Goal: Obtain resource: Obtain resource

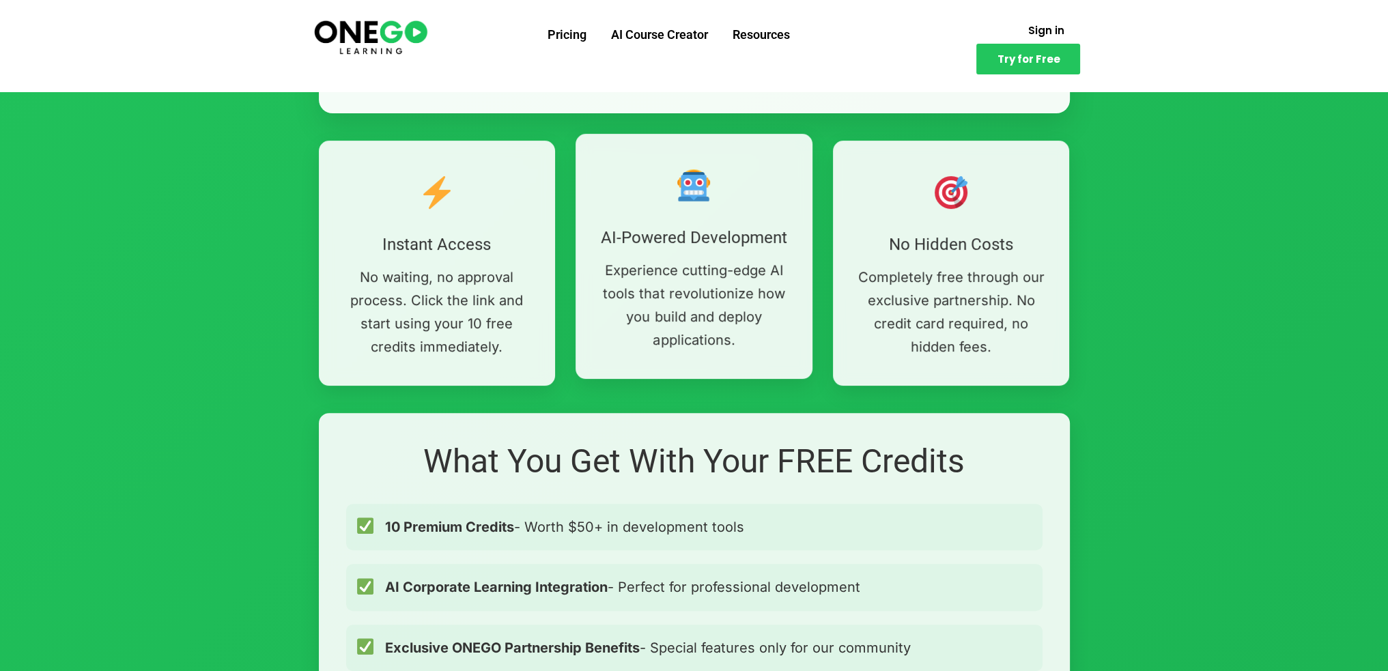
scroll to position [819, 0]
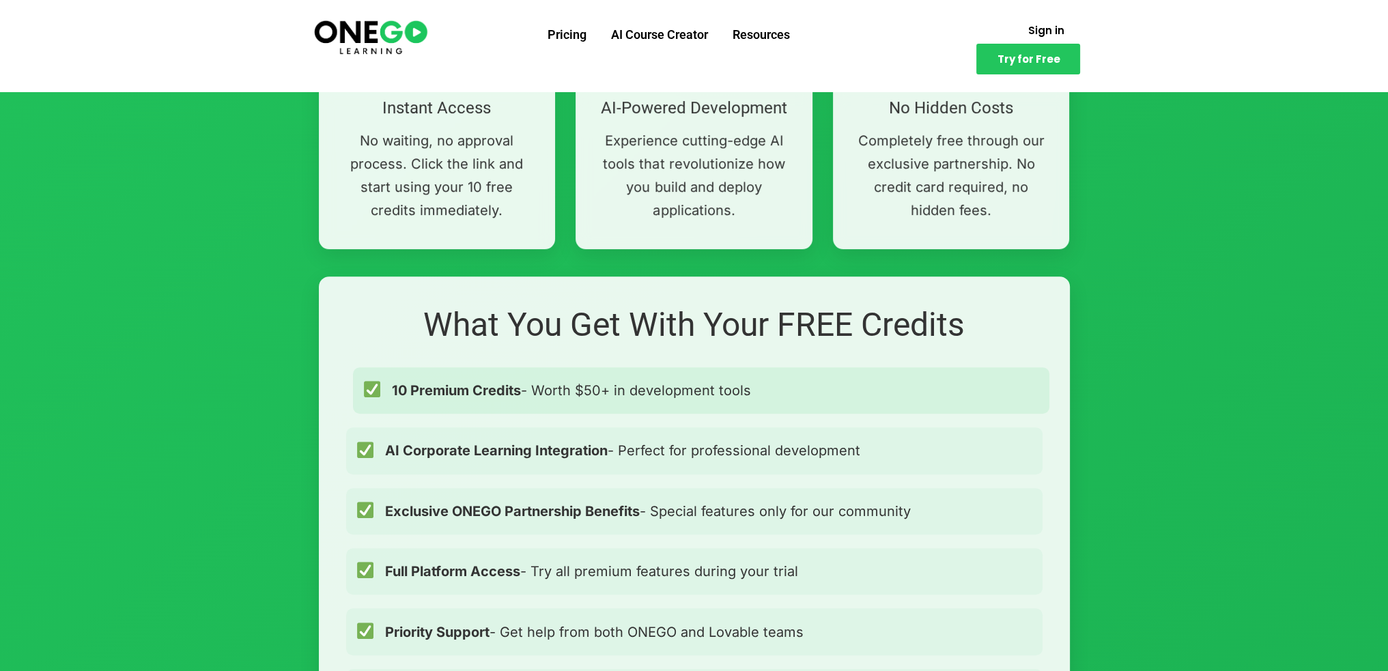
click at [601, 391] on span "10 Premium Credits - Worth $50+ in development tools" at bounding box center [571, 391] width 359 height 22
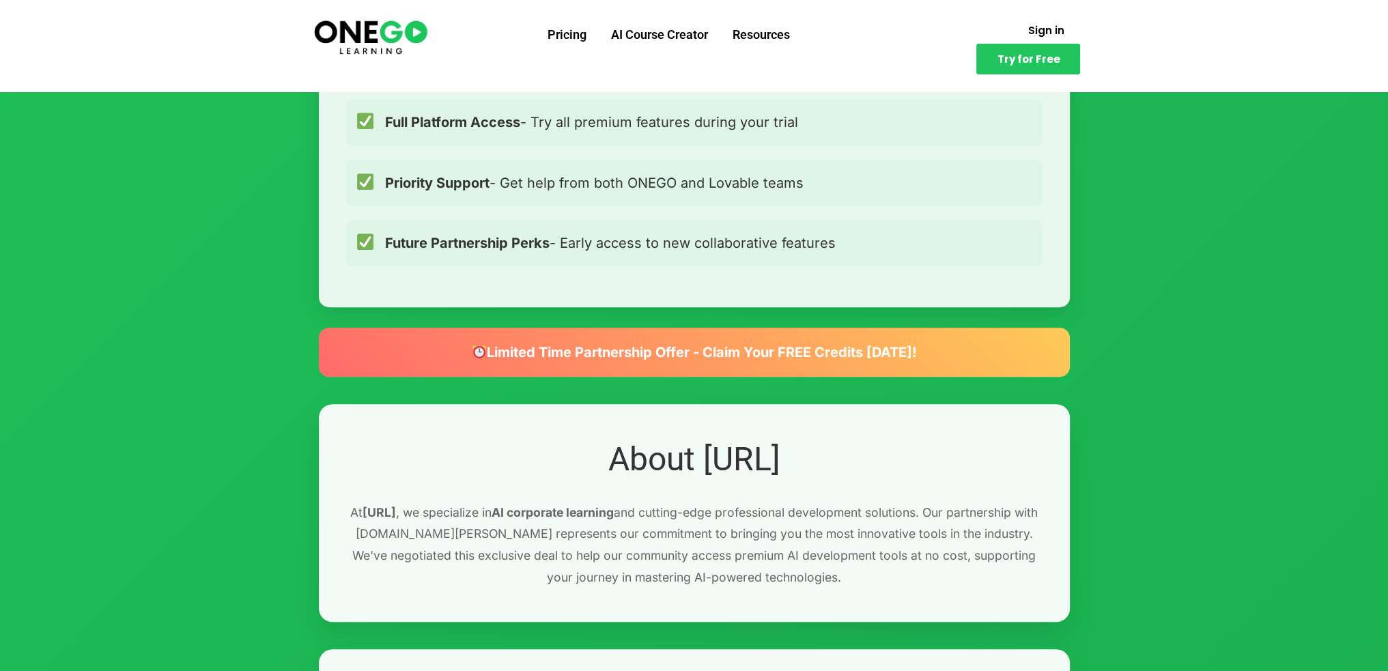
scroll to position [1092, 0]
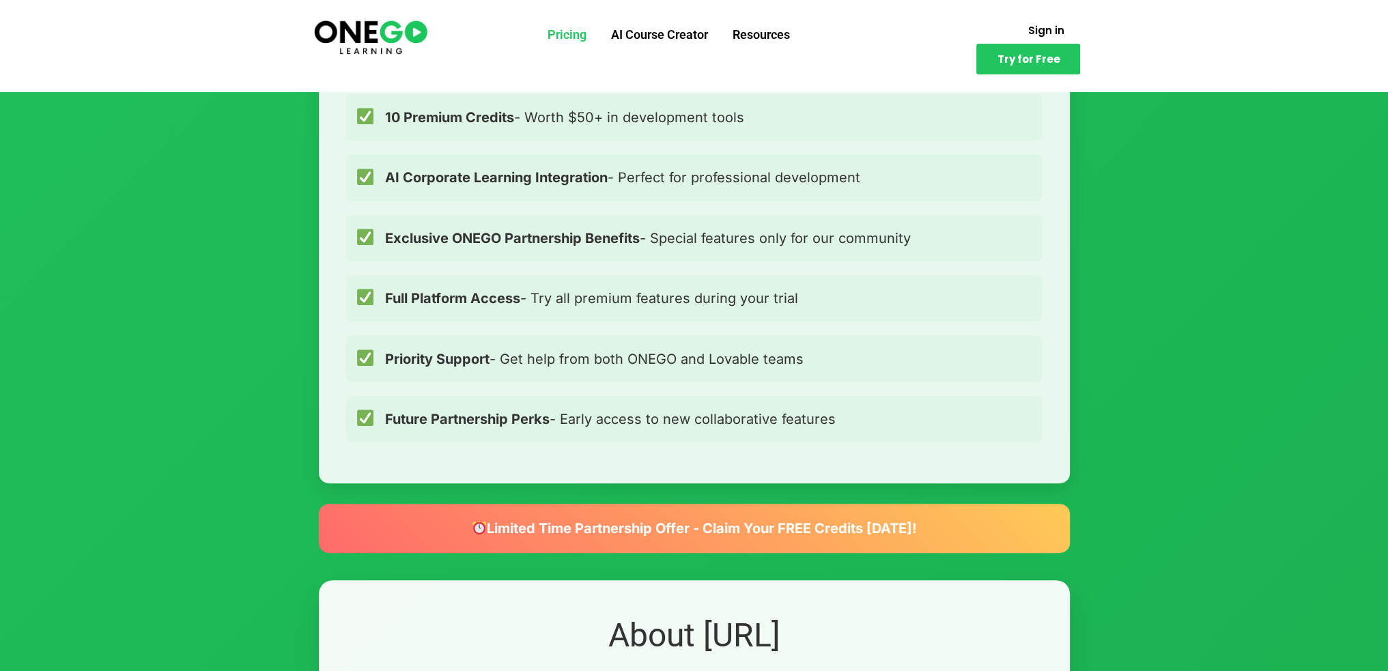
click at [565, 42] on link "Pricing" at bounding box center [566, 34] width 63 height 35
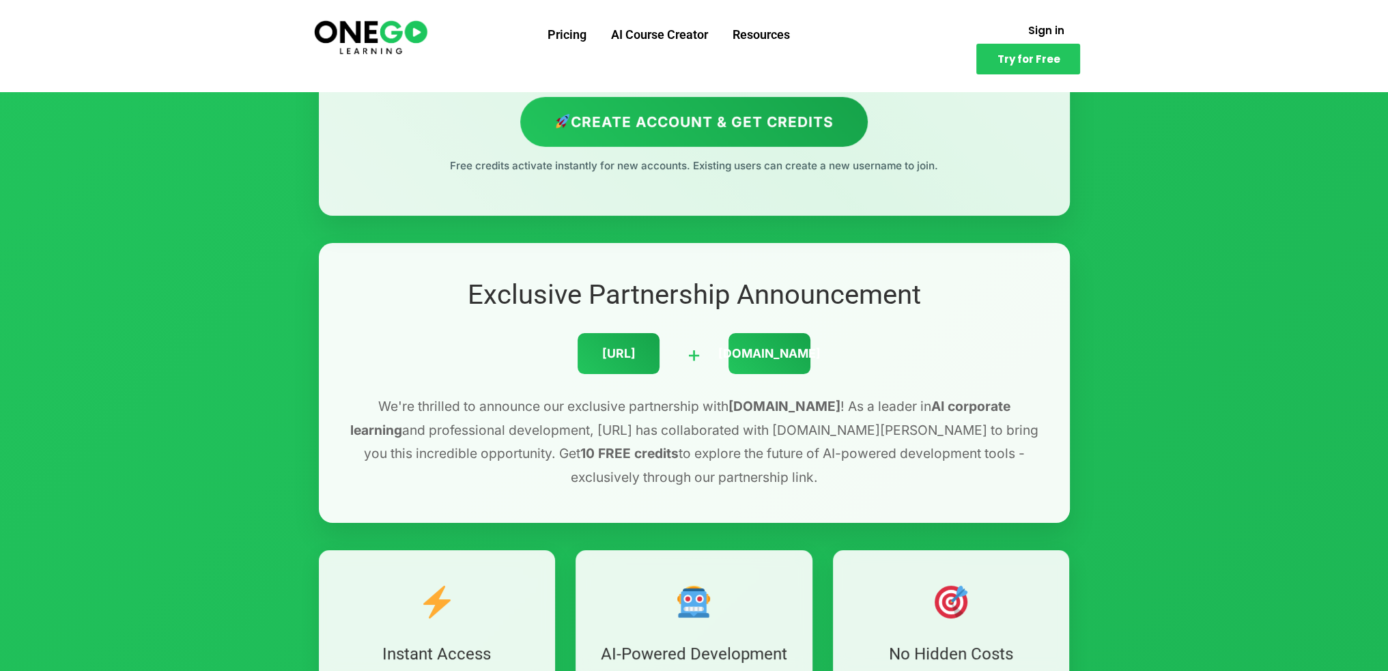
scroll to position [0, 0]
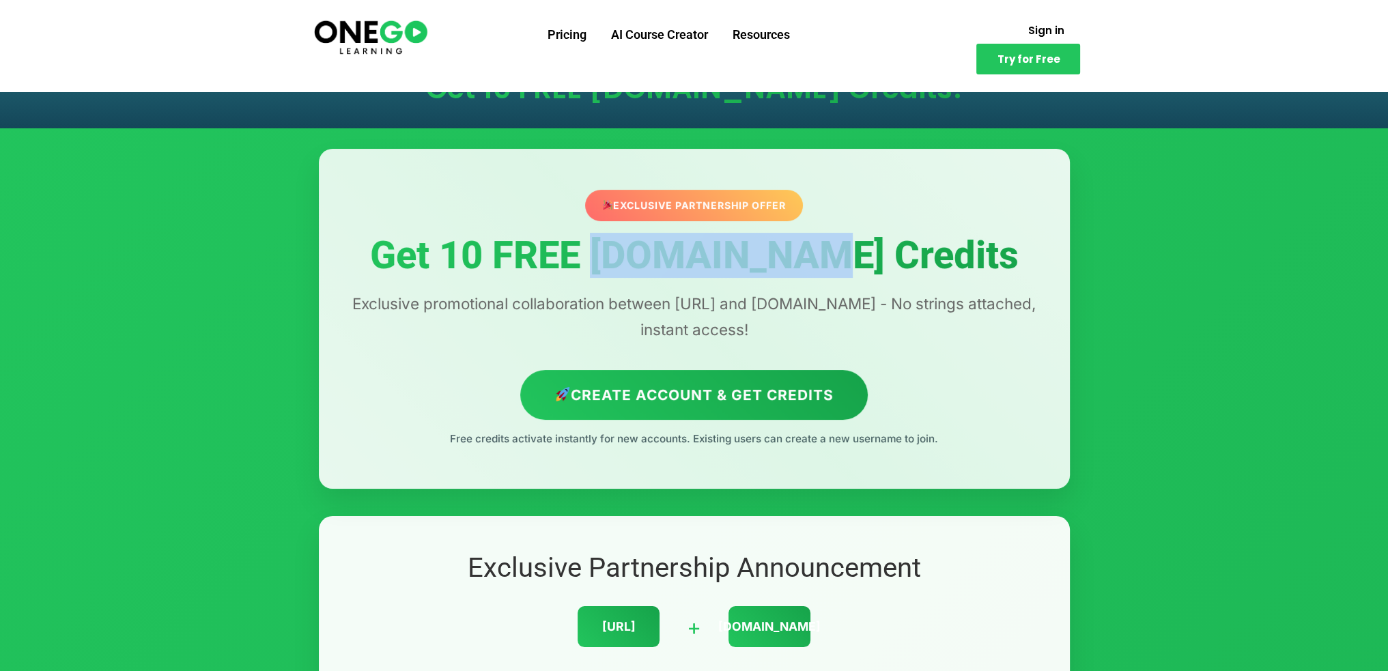
drag, startPoint x: 626, startPoint y: 262, endPoint x: 850, endPoint y: 259, distance: 223.9
click at [850, 259] on h1 "Get 10 FREE [DOMAIN_NAME] Credits" at bounding box center [694, 256] width 696 height 42
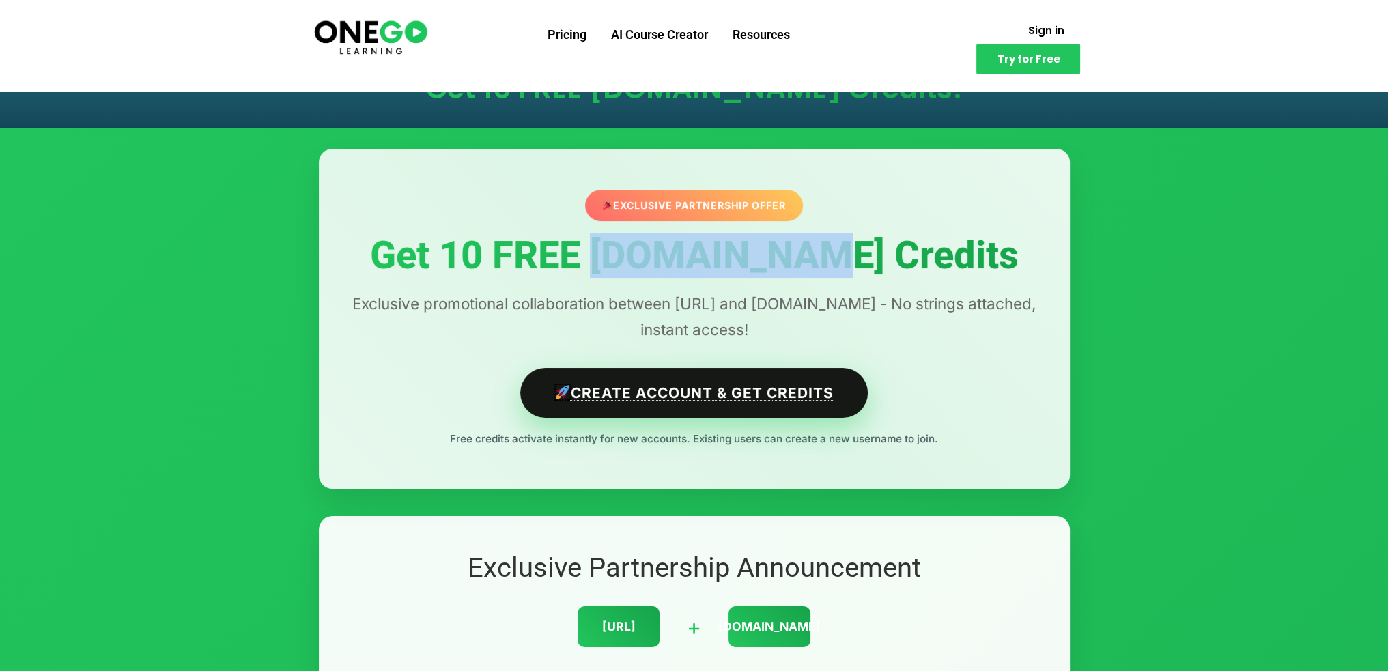
click at [707, 397] on link "Create Account & Get Credits" at bounding box center [693, 393] width 347 height 50
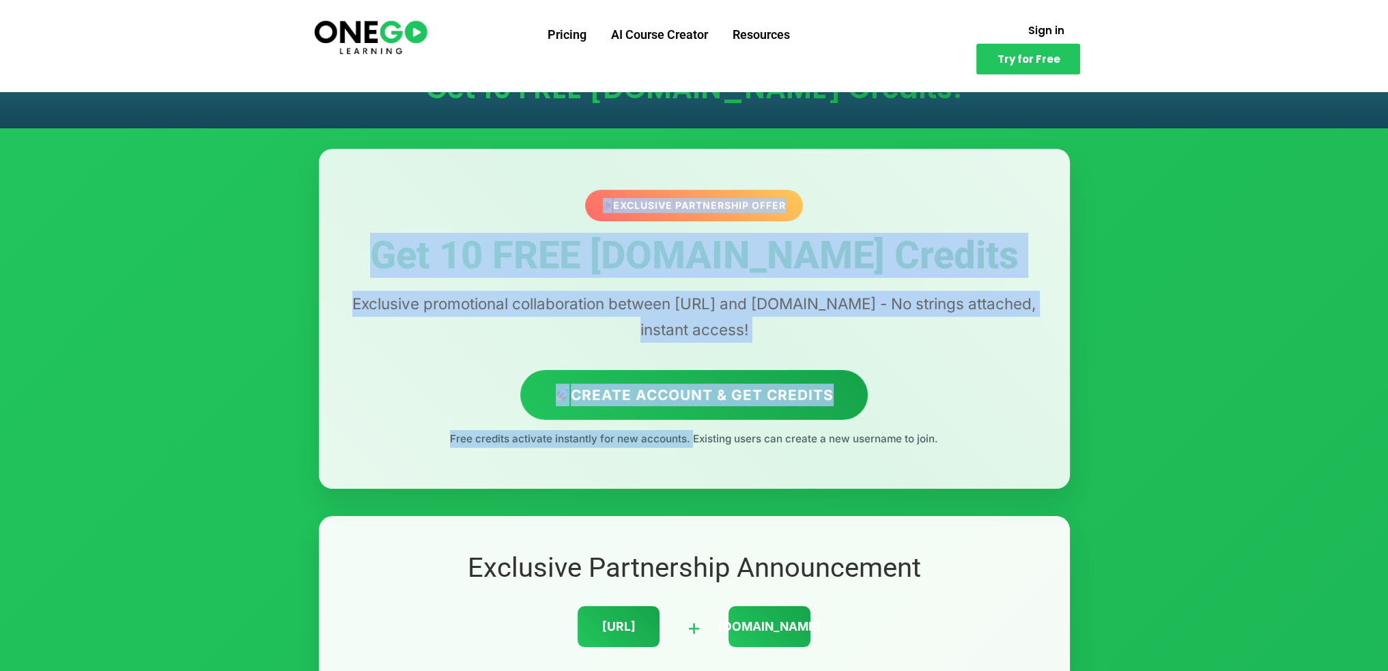
drag, startPoint x: 687, startPoint y: 438, endPoint x: 947, endPoint y: 437, distance: 259.4
click at [947, 437] on div "Exclusive Partnership Offer Get 10 FREE [DOMAIN_NAME] Credits Exclusive promoti…" at bounding box center [694, 319] width 751 height 340
click at [956, 436] on div "Exclusive Partnership Offer Get 10 FREE [DOMAIN_NAME] Credits Exclusive promoti…" at bounding box center [694, 319] width 751 height 340
drag, startPoint x: 905, startPoint y: 434, endPoint x: 695, endPoint y: 439, distance: 209.7
click at [696, 439] on div "Exclusive Partnership Offer Get 10 FREE [DOMAIN_NAME] Credits Exclusive promoti…" at bounding box center [694, 319] width 751 height 340
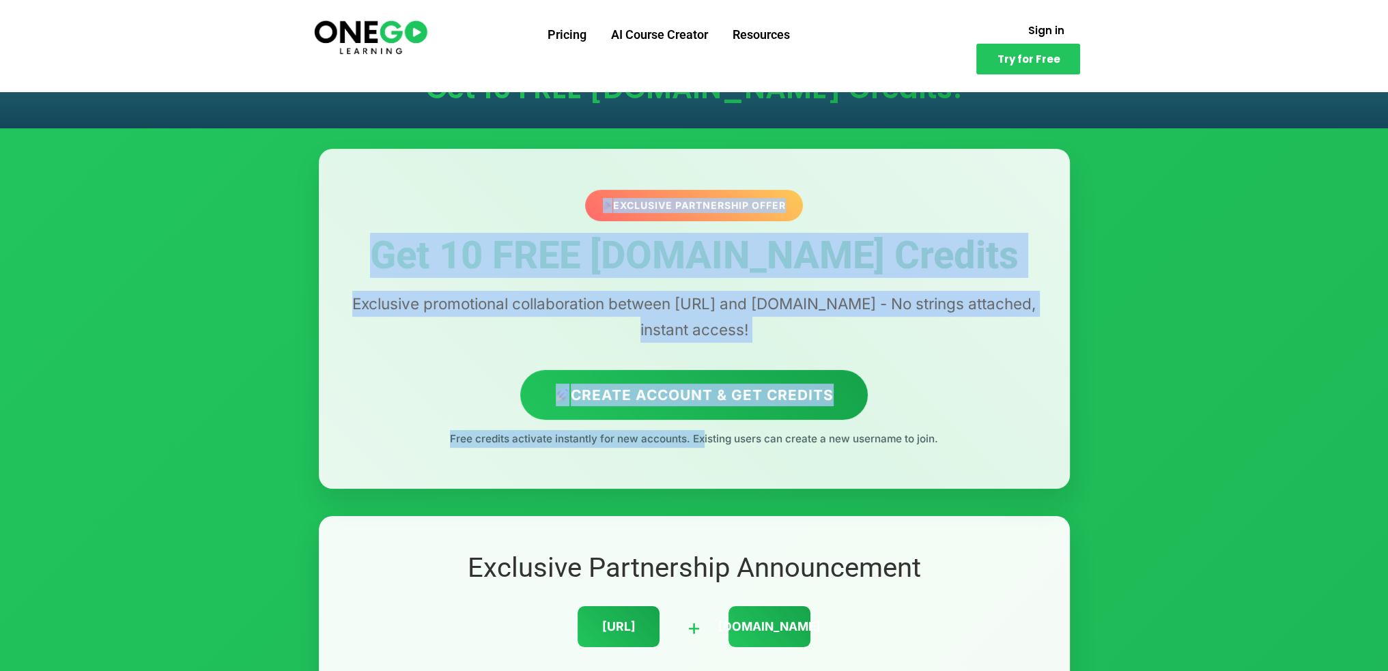
click at [695, 439] on p "Free credits activate instantly for new accounts. Existing users can create a n…" at bounding box center [694, 439] width 696 height 18
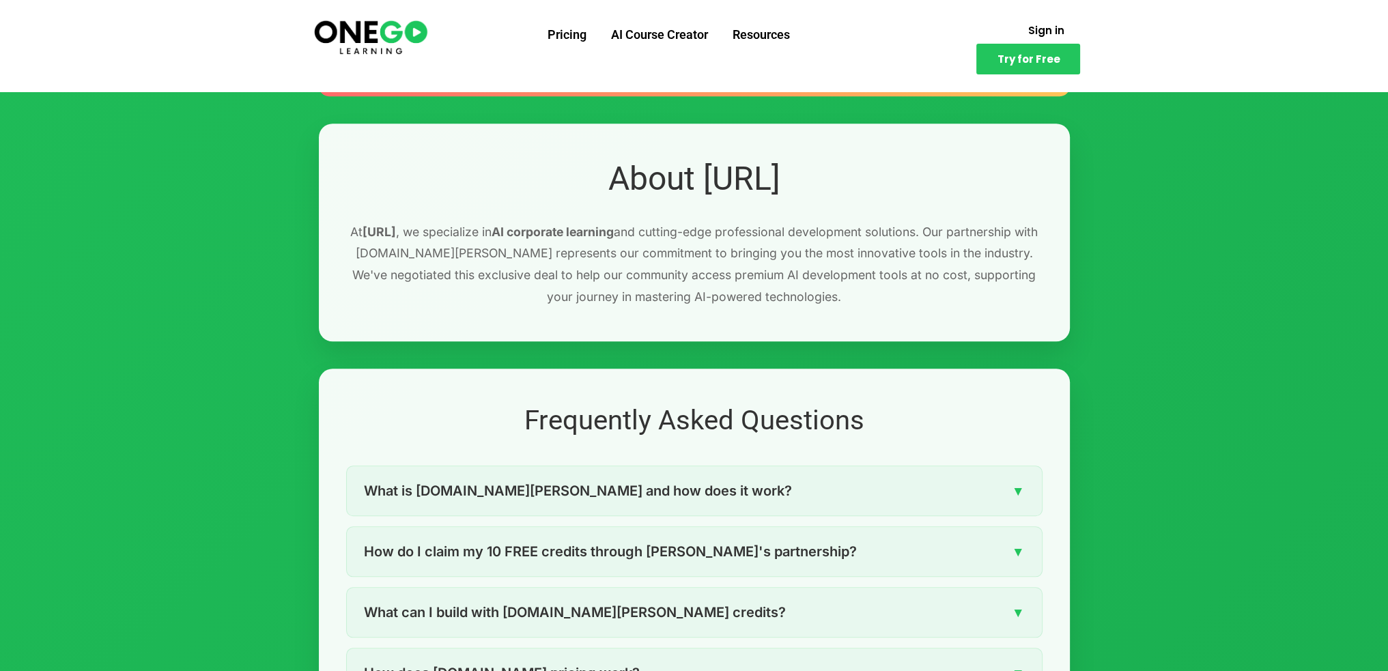
scroll to position [1843, 0]
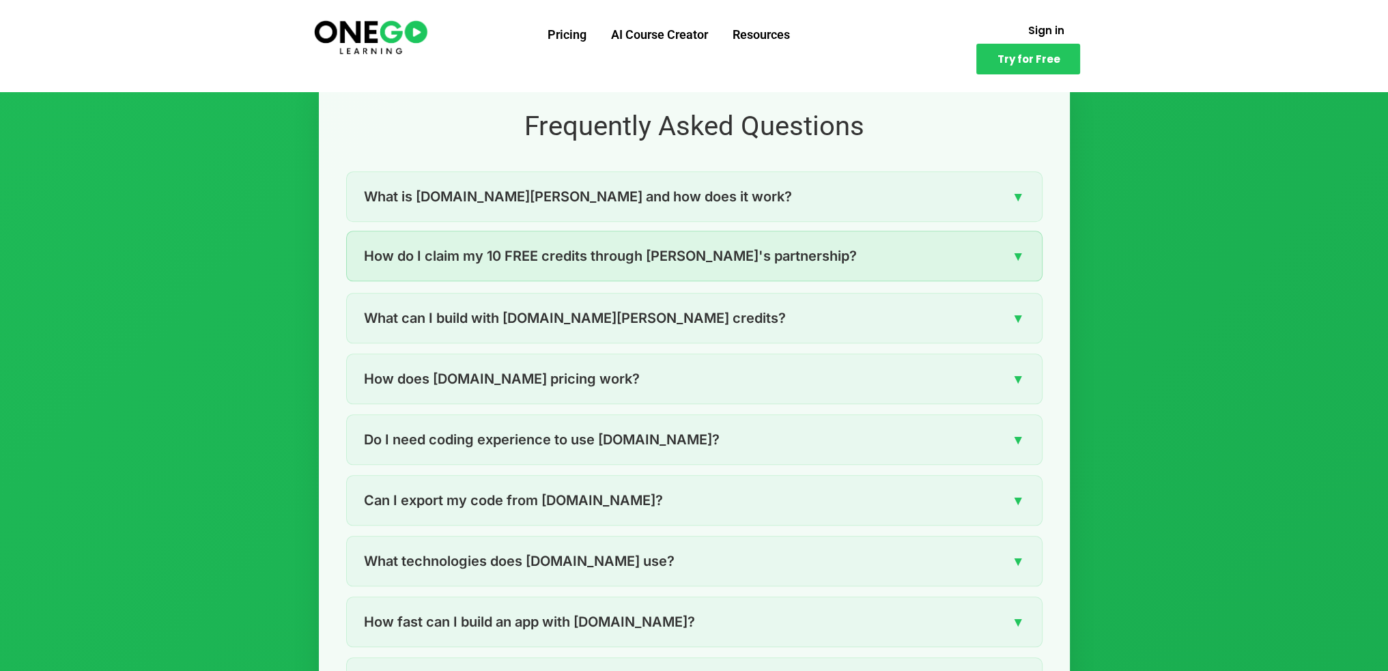
click at [631, 252] on span "How do I claim my 10 FREE credits through [PERSON_NAME]'s partnership?" at bounding box center [610, 256] width 493 height 22
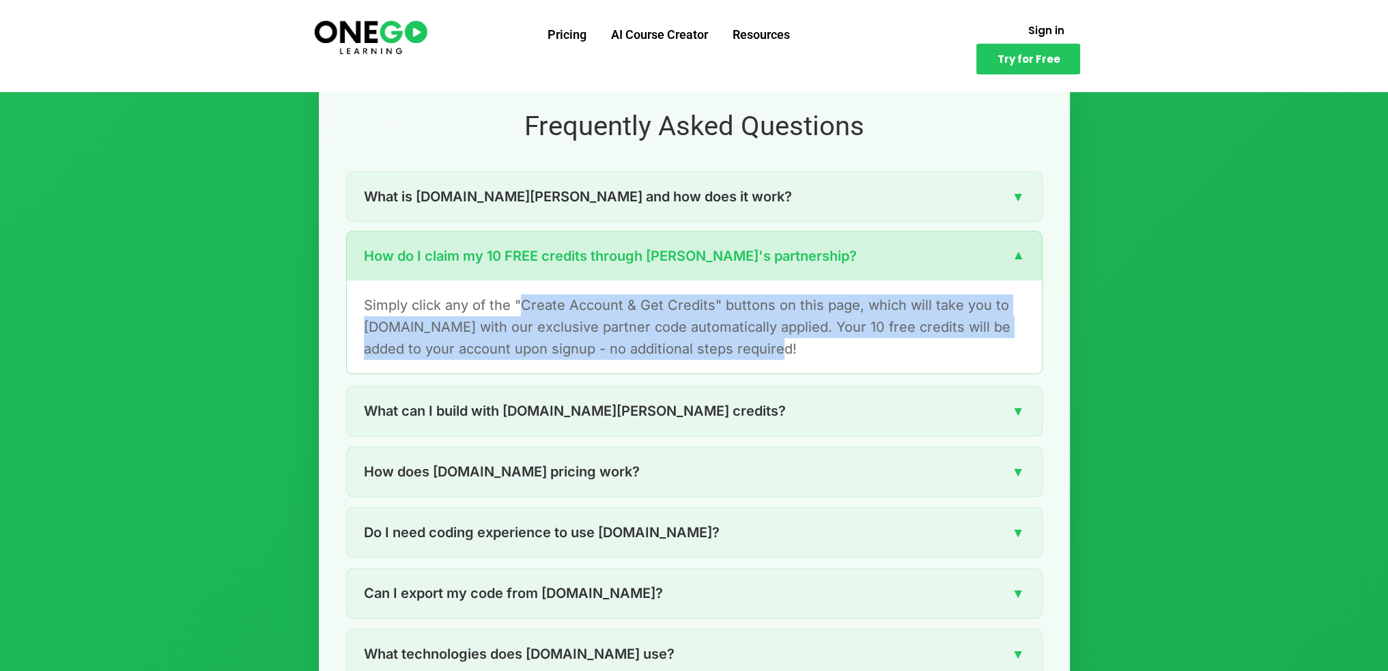
drag, startPoint x: 523, startPoint y: 307, endPoint x: 778, endPoint y: 343, distance: 257.1
click at [778, 343] on p "Simply click any of the "Create Account & Get Credits" buttons on this page, wh…" at bounding box center [694, 327] width 661 height 66
click at [761, 345] on p "Simply click any of the "Create Account & Get Credits" buttons on this page, wh…" at bounding box center [694, 327] width 661 height 66
drag, startPoint x: 677, startPoint y: 341, endPoint x: 472, endPoint y: 285, distance: 211.8
click at [474, 286] on div "Simply click any of the "Create Account & Get Credits" buttons on this page, wh…" at bounding box center [694, 327] width 695 height 93
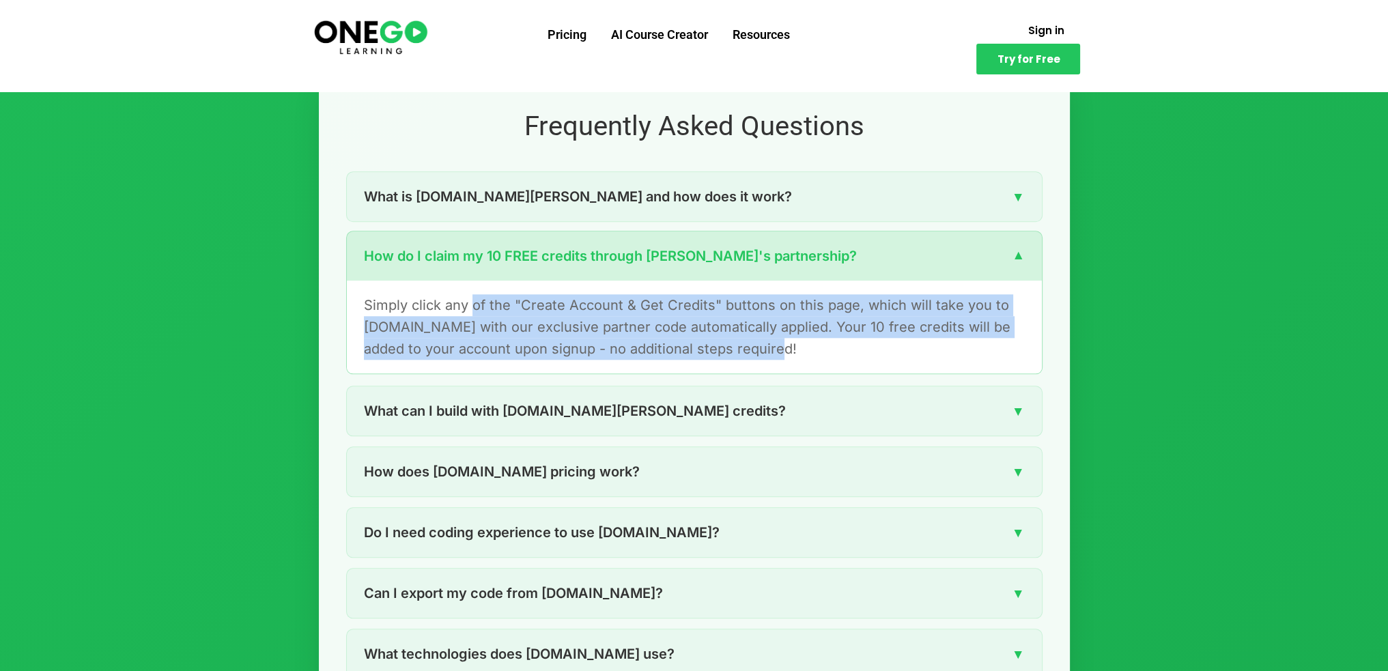
click at [470, 283] on div "Simply click any of the "Create Account & Get Credits" buttons on this page, wh…" at bounding box center [694, 327] width 695 height 93
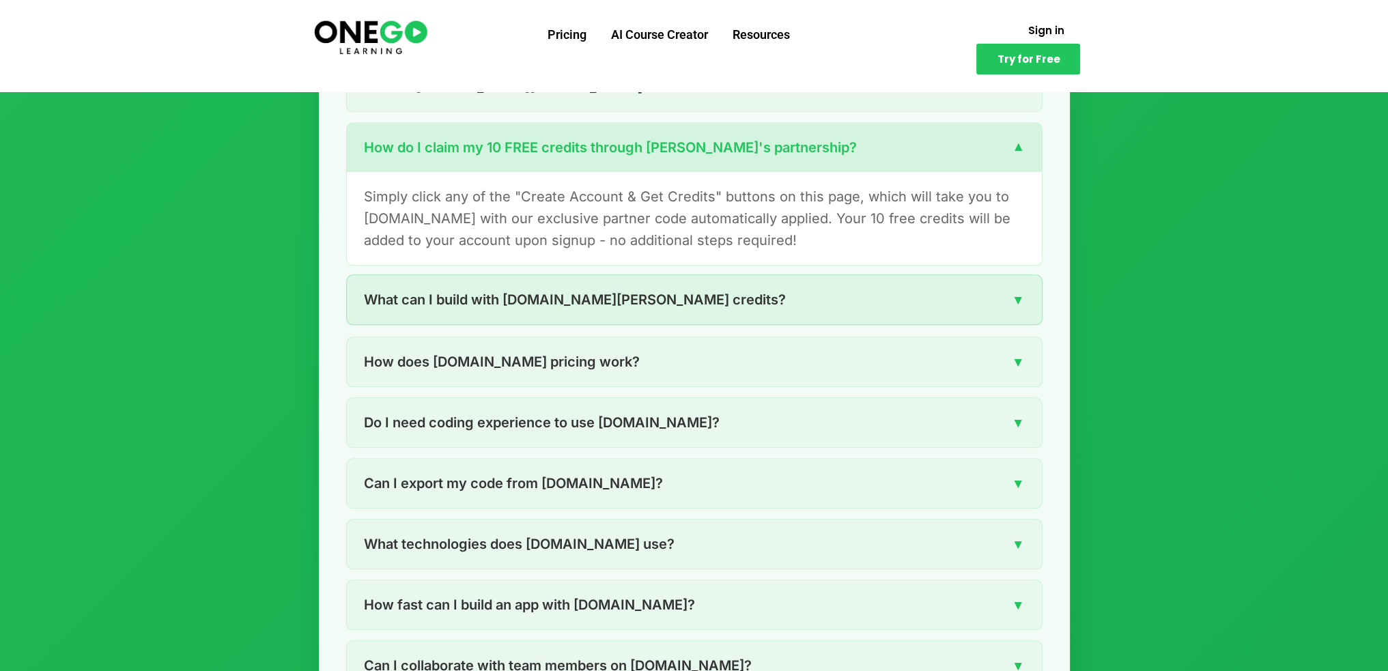
scroll to position [2048, 0]
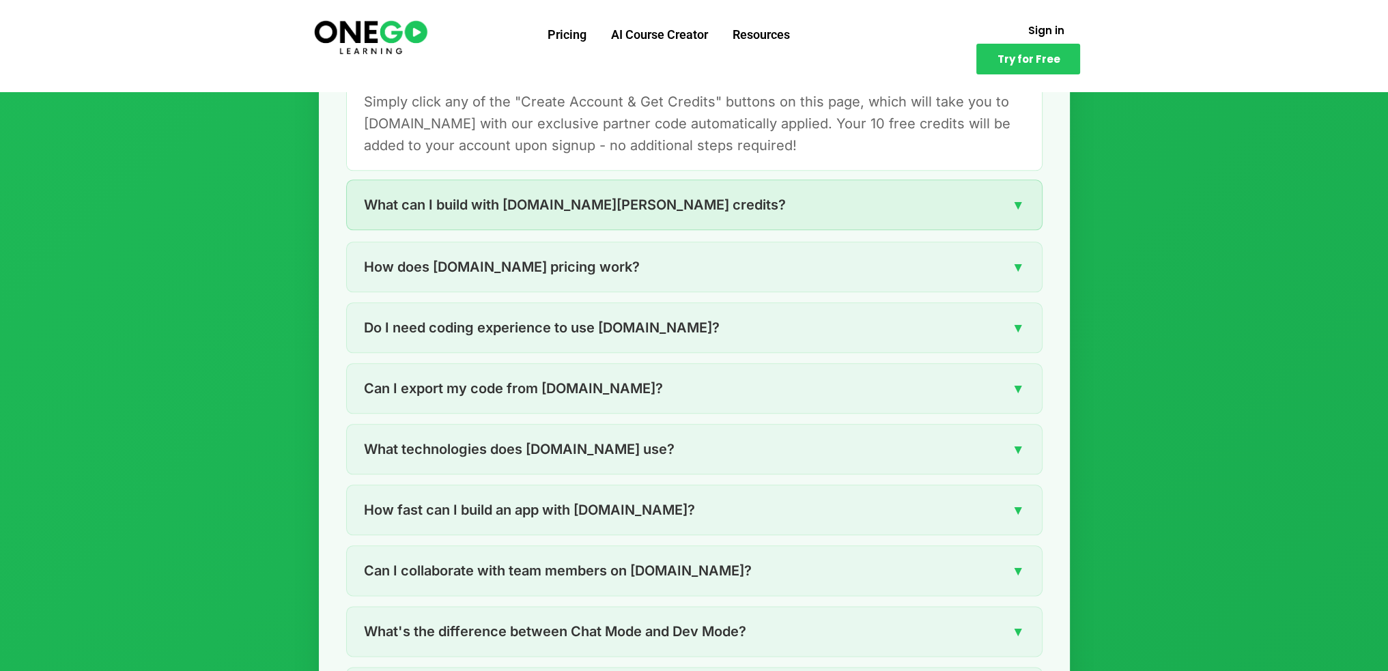
click at [557, 206] on span "What can I build with [DOMAIN_NAME][PERSON_NAME] credits?" at bounding box center [575, 205] width 422 height 22
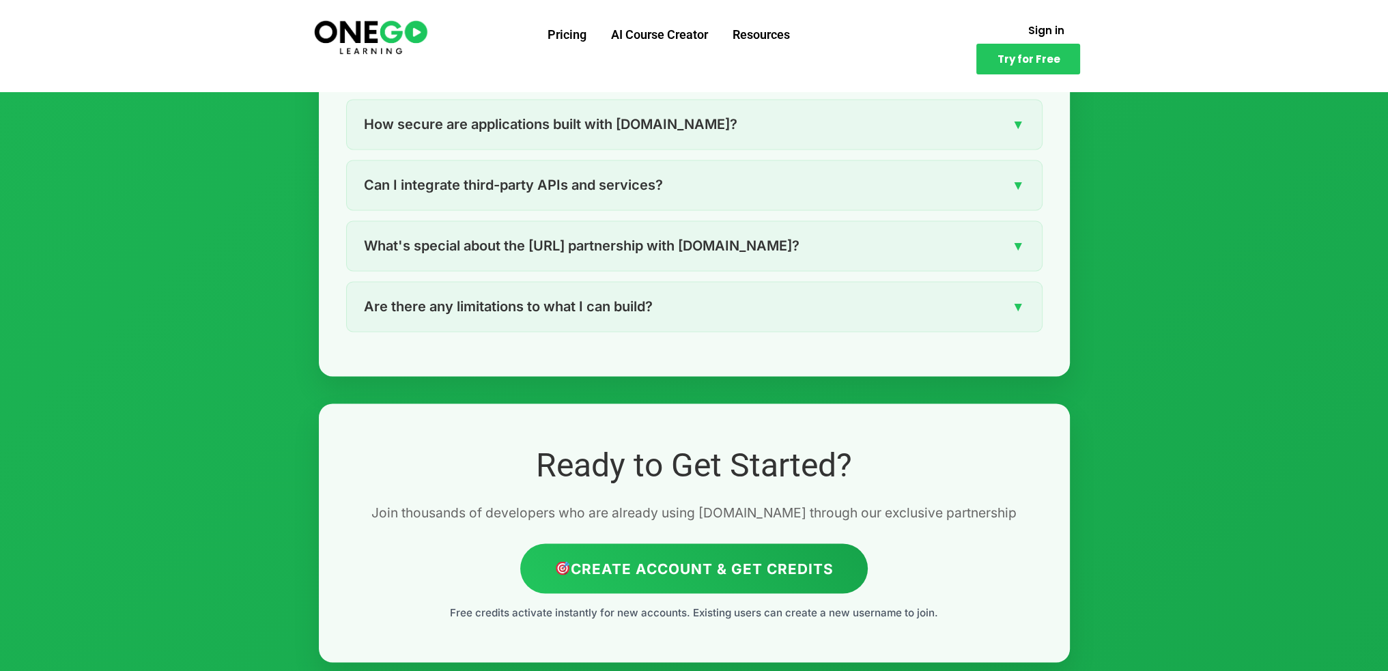
scroll to position [3004, 0]
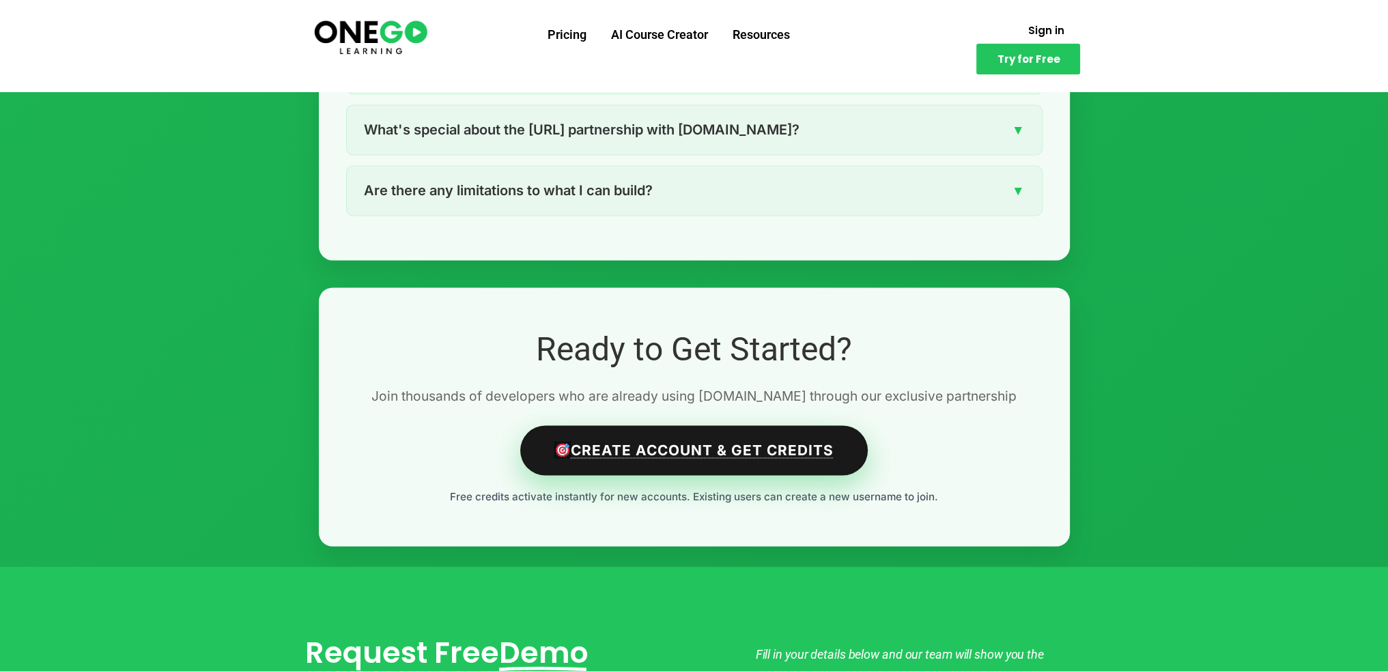
click at [811, 444] on link "Create Account & Get Credits" at bounding box center [693, 450] width 347 height 50
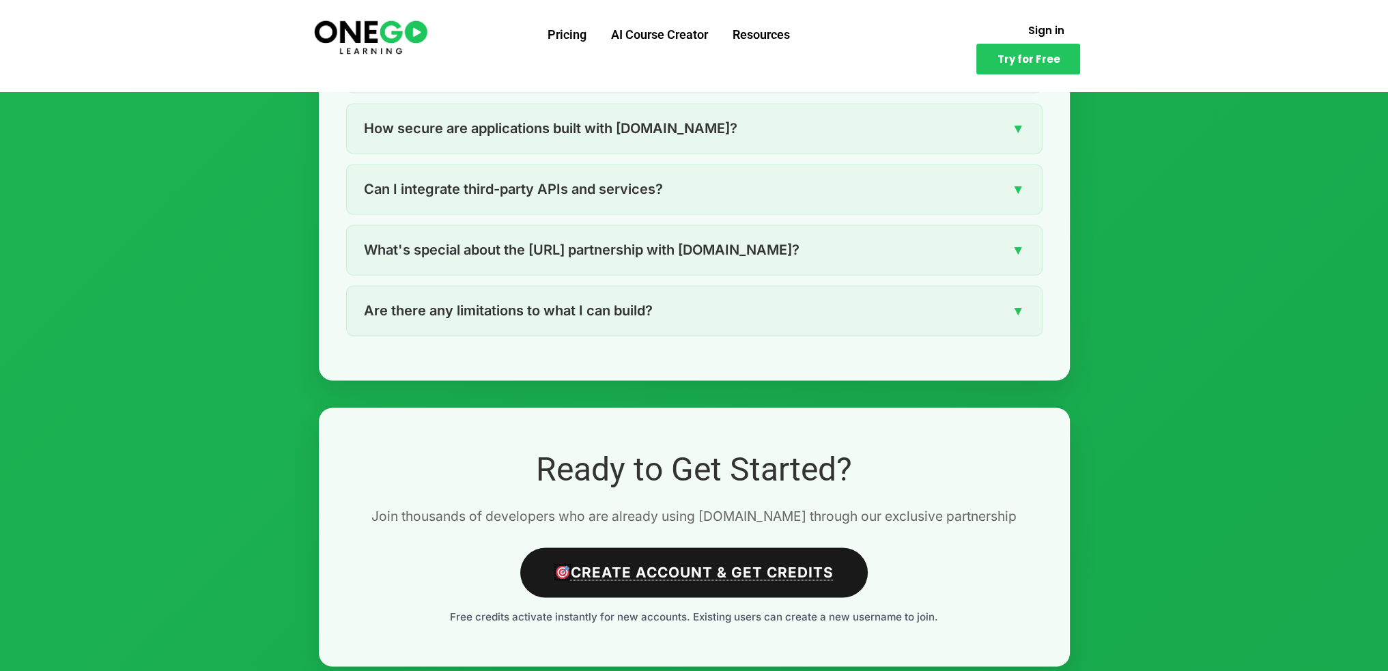
scroll to position [2862, 0]
